Goal: Task Accomplishment & Management: Use online tool/utility

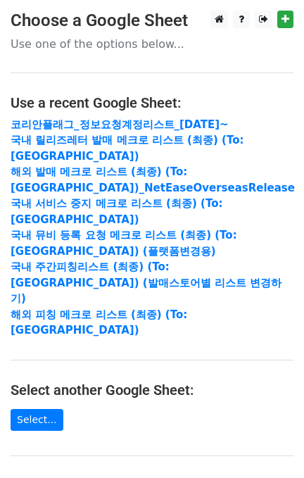
scroll to position [240, 0]
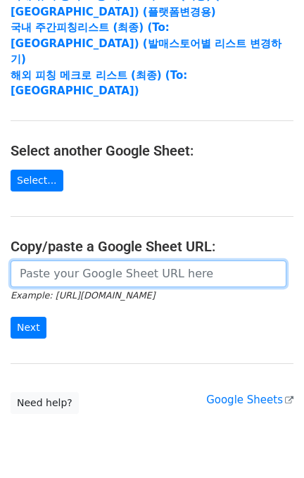
click at [79, 261] on input "url" at bounding box center [149, 274] width 276 height 27
paste input "[URL][DOMAIN_NAME]"
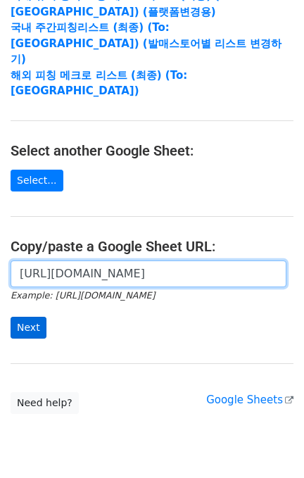
scroll to position [0, 335]
type input "[URL][DOMAIN_NAME]"
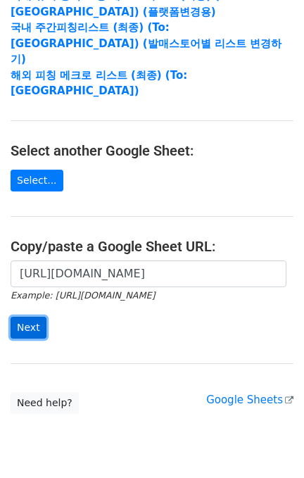
click at [39, 317] on input "Next" at bounding box center [29, 328] width 36 height 22
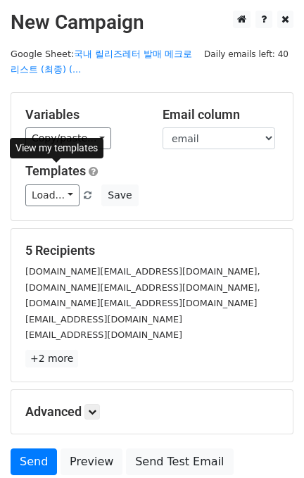
click at [54, 178] on div "Templates Load... 국내 플랫폼 신규 아티스트 정보 요청 (Ko) 국내 발매레터 양식 해외 발매레터 양식 주간 피칭리스트 국내 국…" at bounding box center [152, 184] width 275 height 43
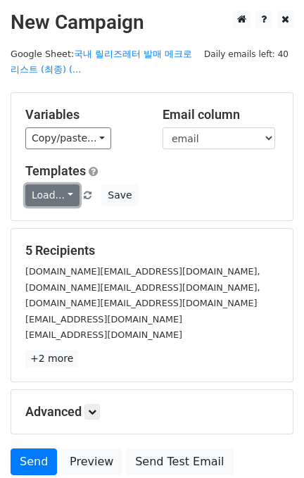
click at [58, 198] on link "Load..." at bounding box center [52, 196] width 54 height 22
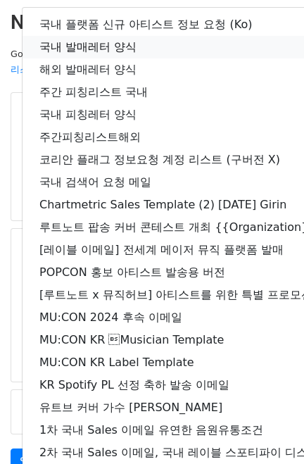
click at [116, 40] on link "국내 발매레터 양식" at bounding box center [249, 47] width 452 height 23
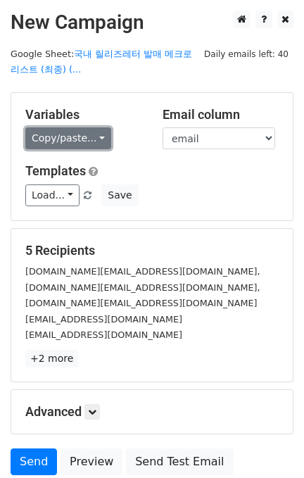
click at [75, 135] on link "Copy/paste..." at bounding box center [68, 139] width 86 height 22
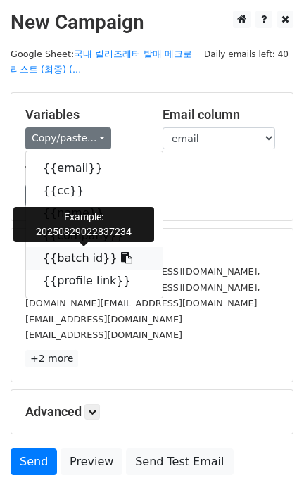
click at [90, 262] on link "{{batch id}}" at bounding box center [94, 258] width 137 height 23
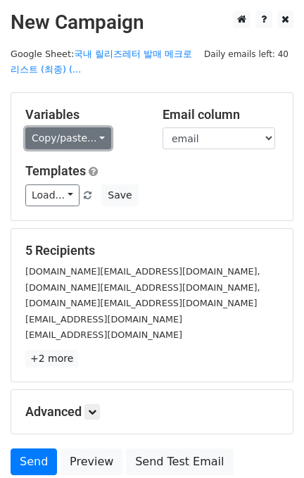
click at [53, 135] on link "Copy/paste..." at bounding box center [68, 139] width 86 height 22
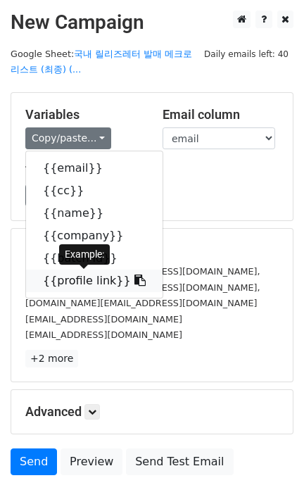
click at [101, 280] on link "{{profile link}}" at bounding box center [94, 281] width 137 height 23
